Goal: Information Seeking & Learning: Learn about a topic

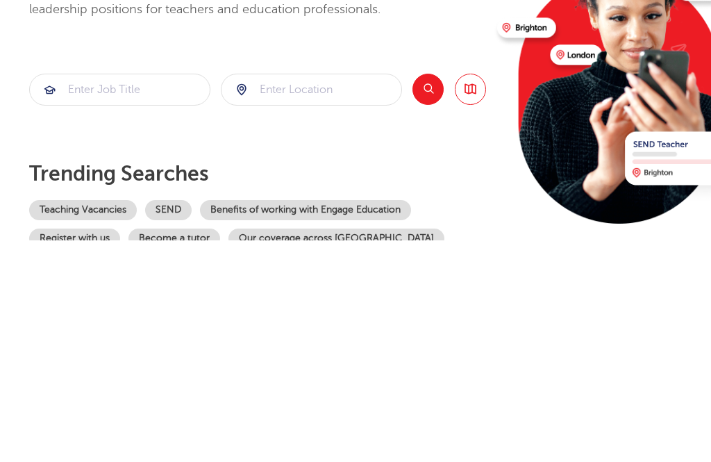
scroll to position [222, 0]
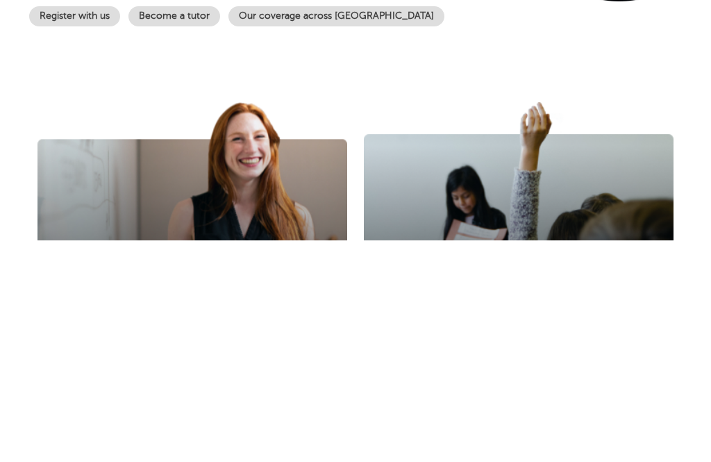
click at [437, 90] on button "Search" at bounding box center [428, 89] width 31 height 31
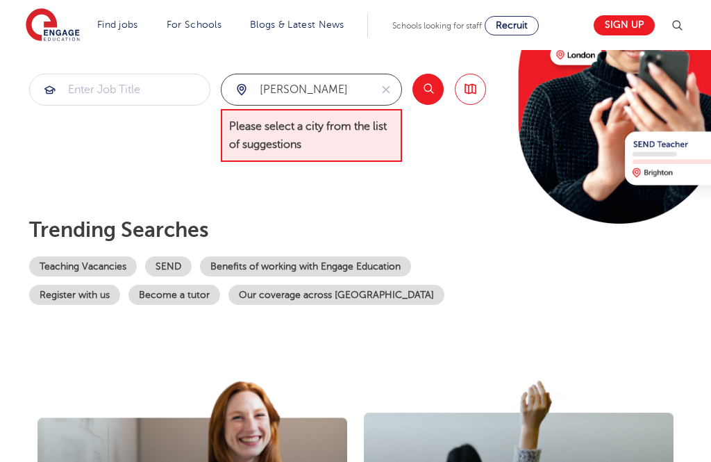
click at [342, 89] on input "[PERSON_NAME]" at bounding box center [296, 89] width 149 height 31
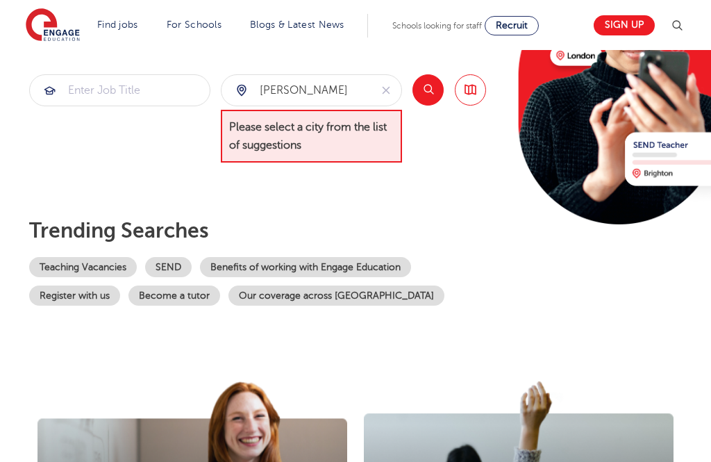
click at [430, 90] on button "Search" at bounding box center [428, 89] width 31 height 31
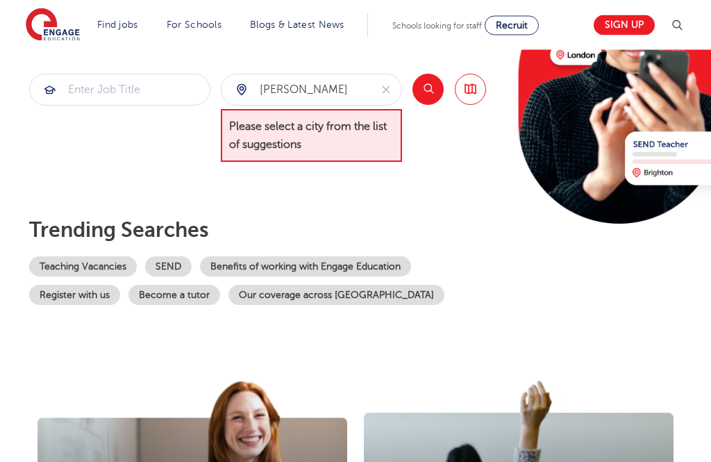
click at [360, 136] on span "Please select a city from the list of suggestions" at bounding box center [311, 136] width 181 height 53
click at [362, 85] on input "[PERSON_NAME]" at bounding box center [296, 90] width 149 height 31
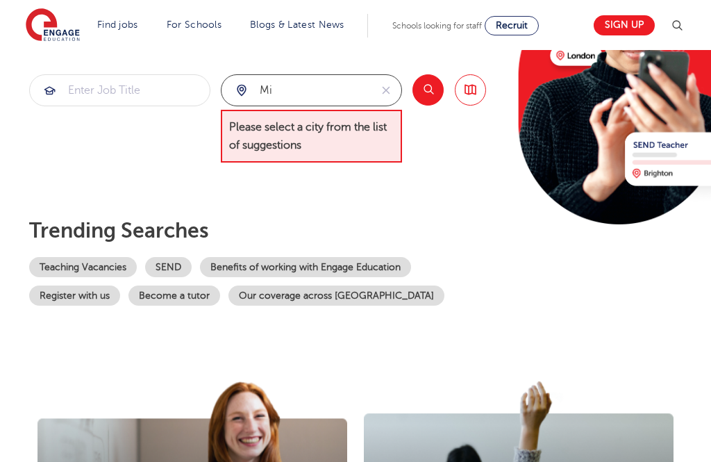
type input "m"
click at [439, 117] on div "Search Browse all Jobs" at bounding box center [450, 118] width 74 height 89
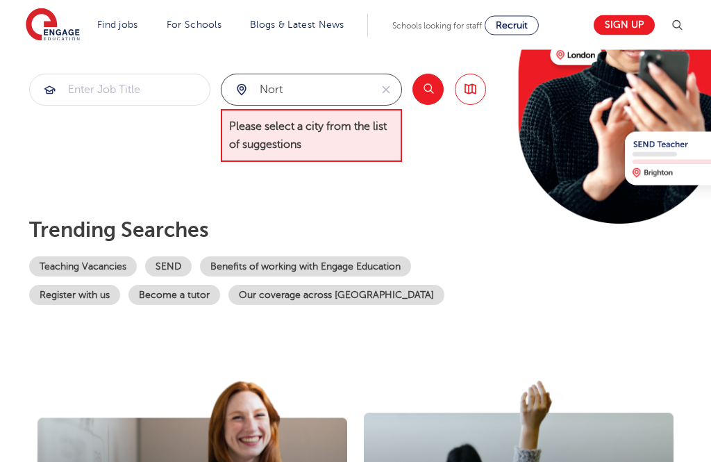
click at [316, 81] on input "nort" at bounding box center [296, 90] width 149 height 31
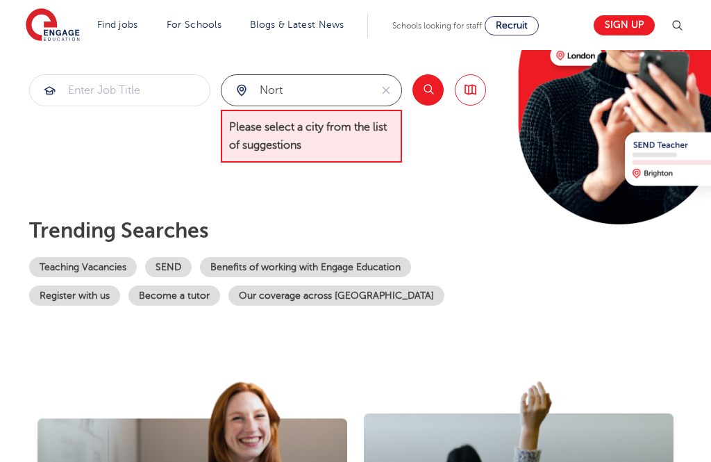
click at [338, 85] on input "nort" at bounding box center [296, 90] width 149 height 31
type input "[GEOGRAPHIC_DATA]"
click at [431, 86] on button "Search" at bounding box center [428, 89] width 31 height 31
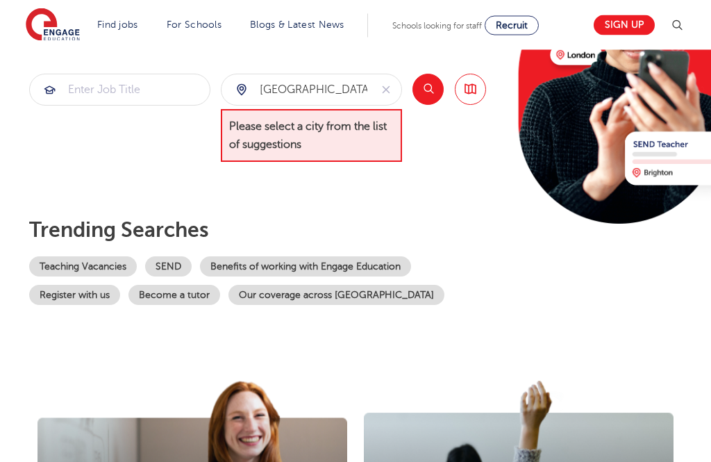
click at [383, 87] on icon "reset" at bounding box center [386, 91] width 8 height 8
